Goal: Information Seeking & Learning: Learn about a topic

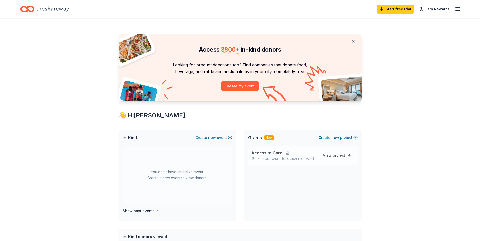
click at [279, 152] on span "Access to Care" at bounding box center [266, 153] width 31 height 6
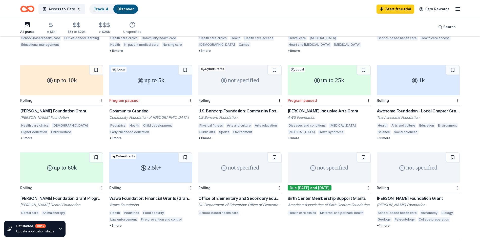
scroll to position [194, 0]
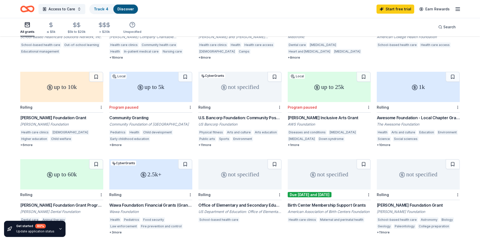
click at [154, 170] on div "2.5k+" at bounding box center [150, 174] width 83 height 30
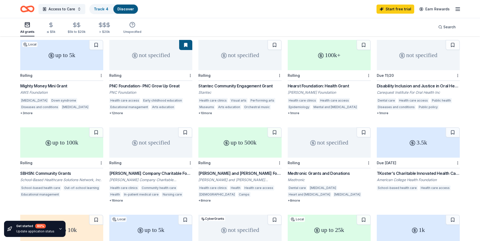
scroll to position [42, 0]
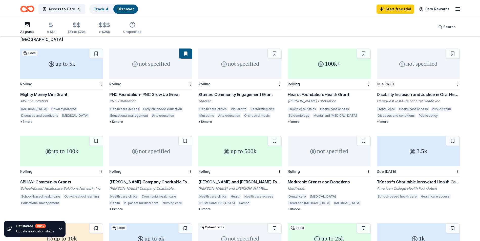
click at [245, 59] on div "not specified" at bounding box center [239, 64] width 83 height 30
click at [326, 56] on div "100k+" at bounding box center [329, 64] width 83 height 30
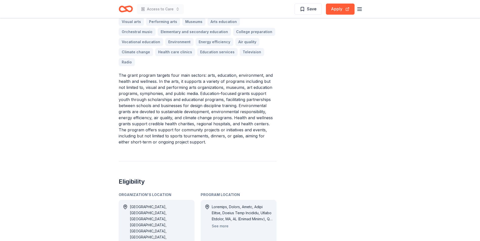
scroll to position [101, 0]
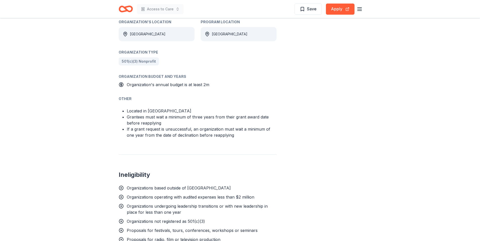
scroll to position [278, 0]
